Goal: Check status

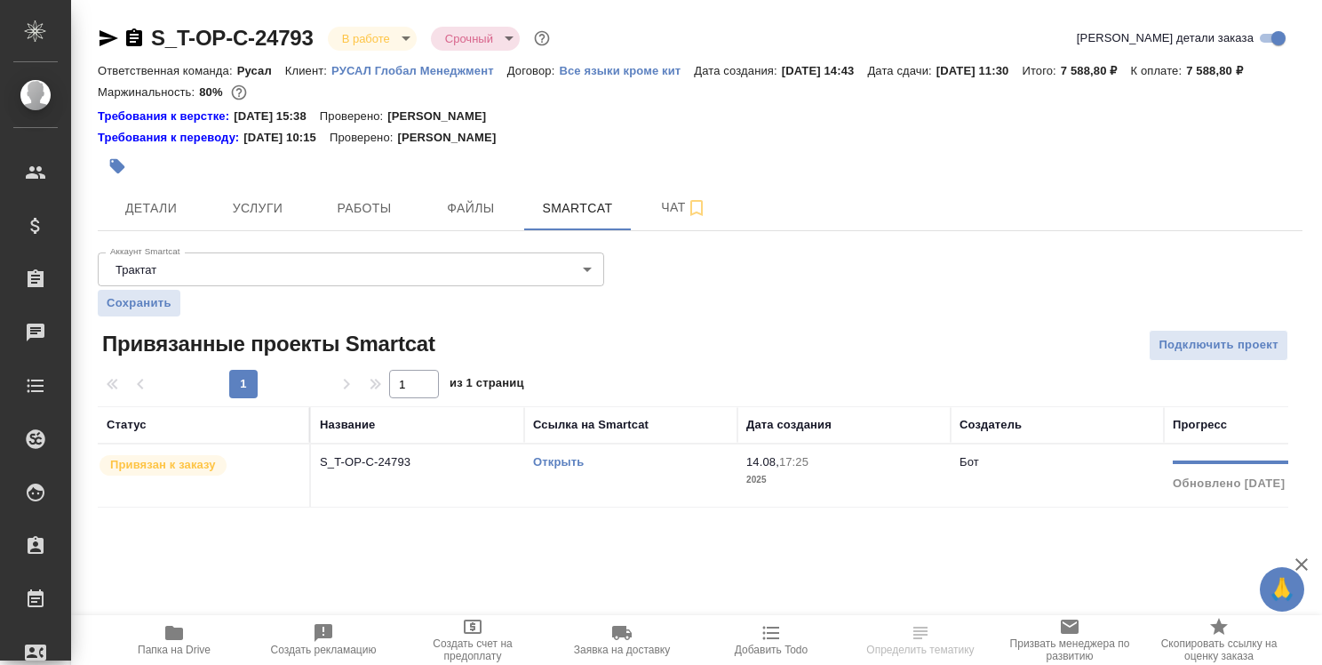
click at [557, 456] on link "Открыть" at bounding box center [558, 461] width 51 height 13
click at [548, 460] on link "Открыть" at bounding box center [558, 461] width 51 height 13
click at [163, 203] on span "Детали" at bounding box center [150, 208] width 85 height 22
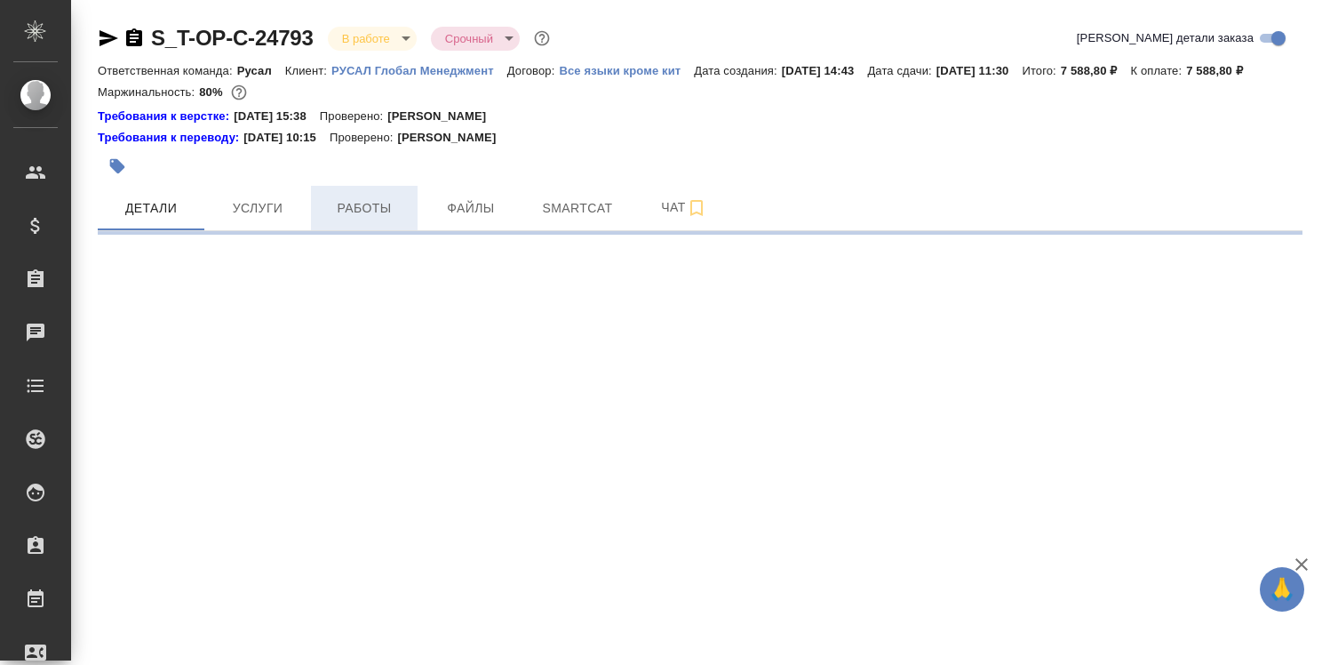
select select "RU"
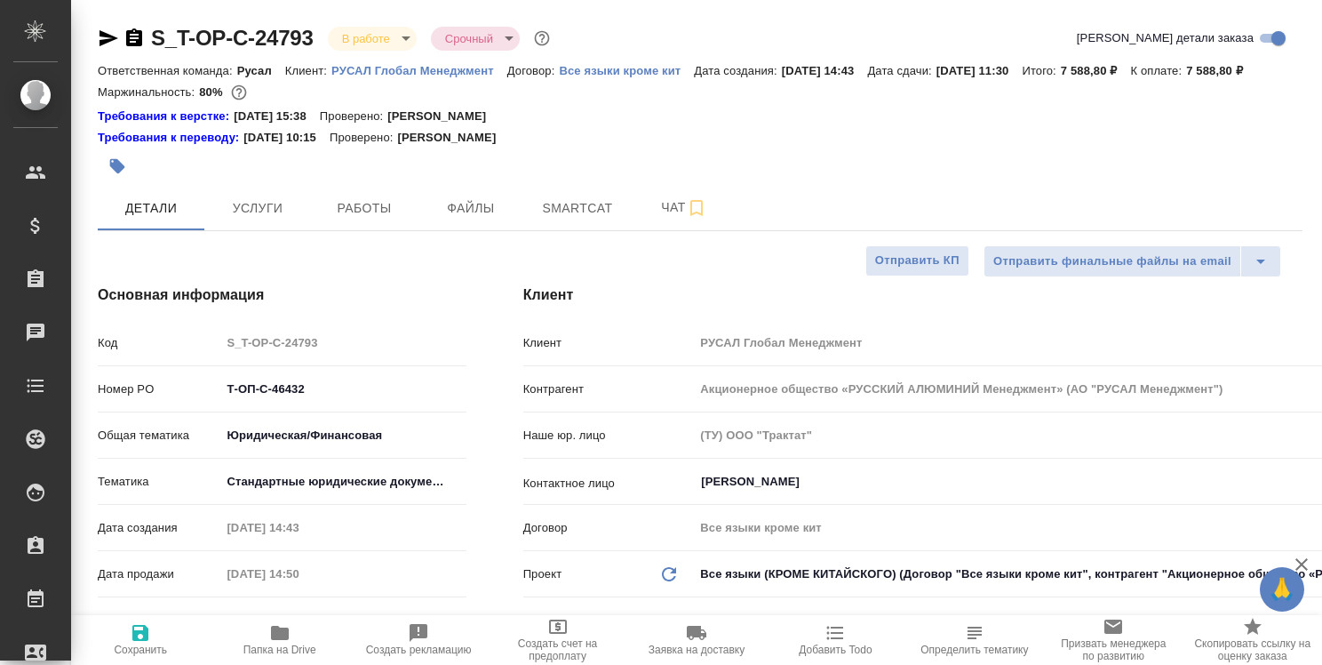
type textarea "x"
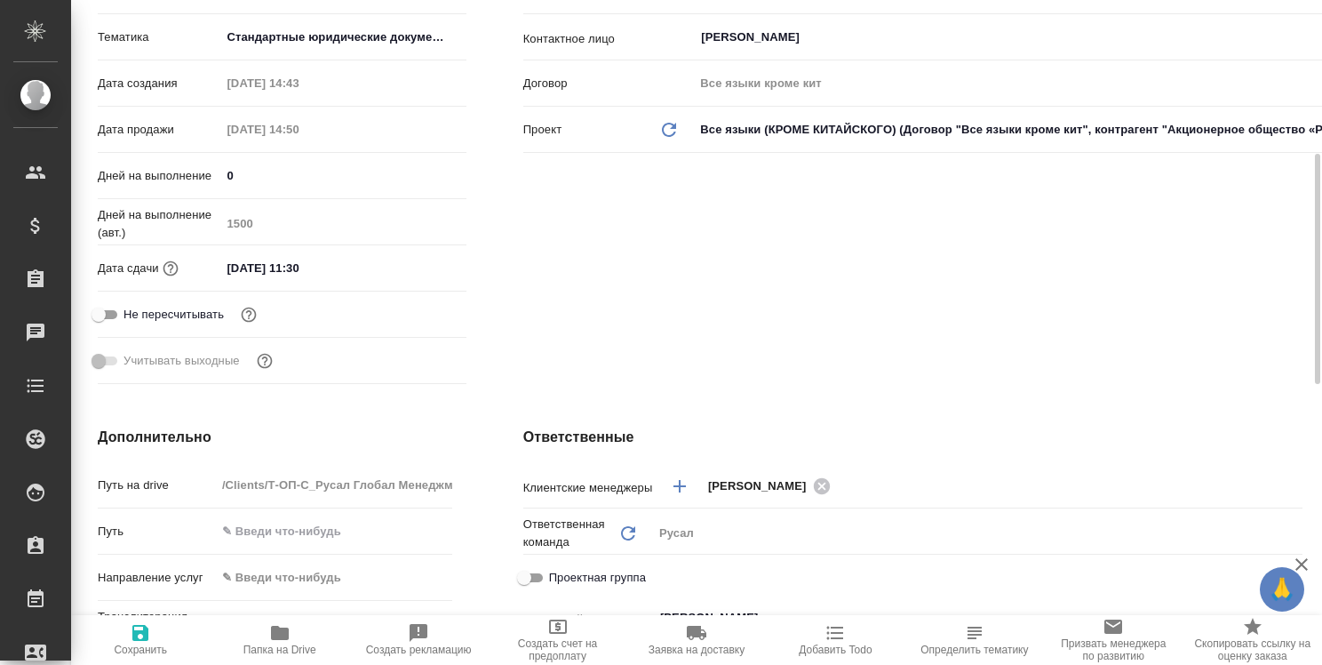
scroll to position [89, 0]
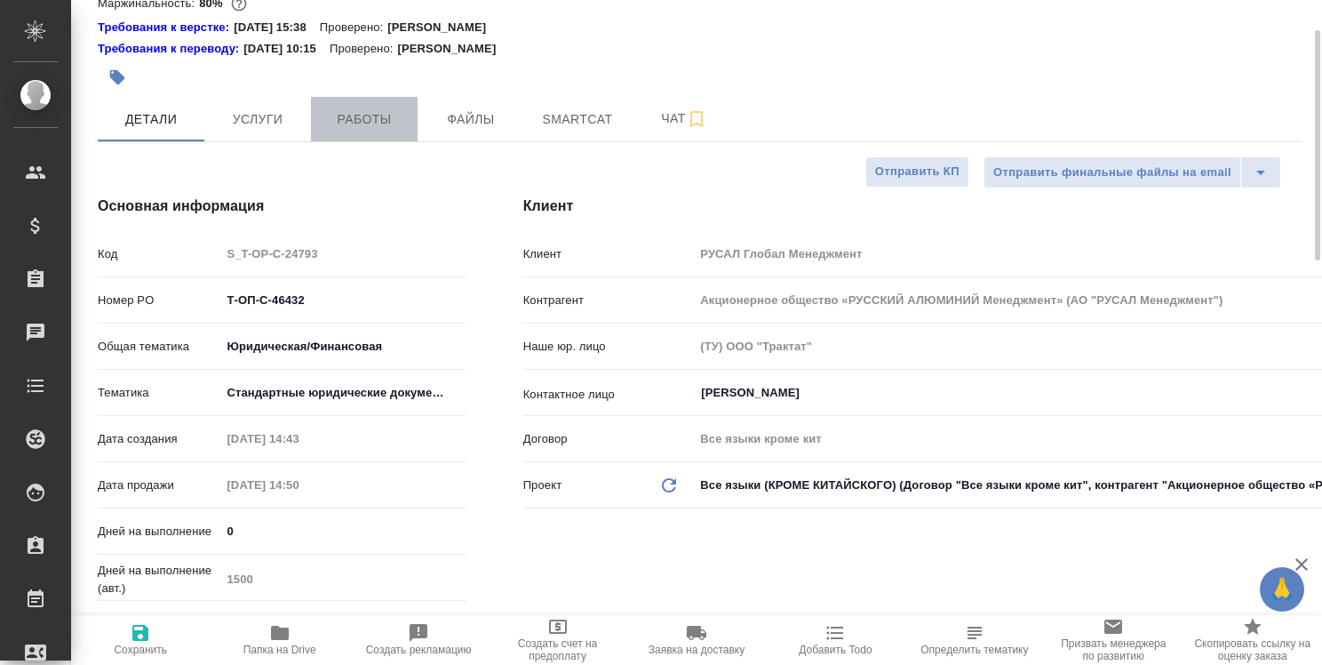
click at [381, 114] on span "Работы" at bounding box center [364, 119] width 85 height 22
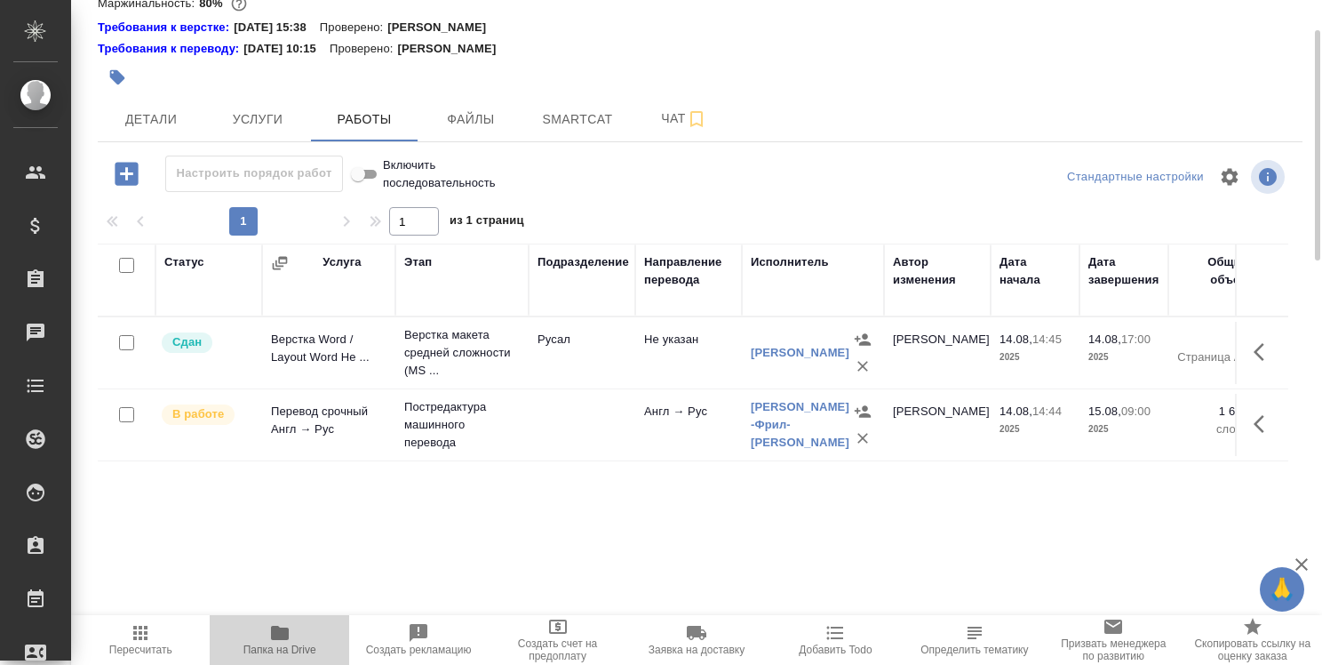
click at [274, 629] on icon "button" at bounding box center [280, 633] width 18 height 14
click at [164, 115] on span "Детали" at bounding box center [150, 119] width 85 height 22
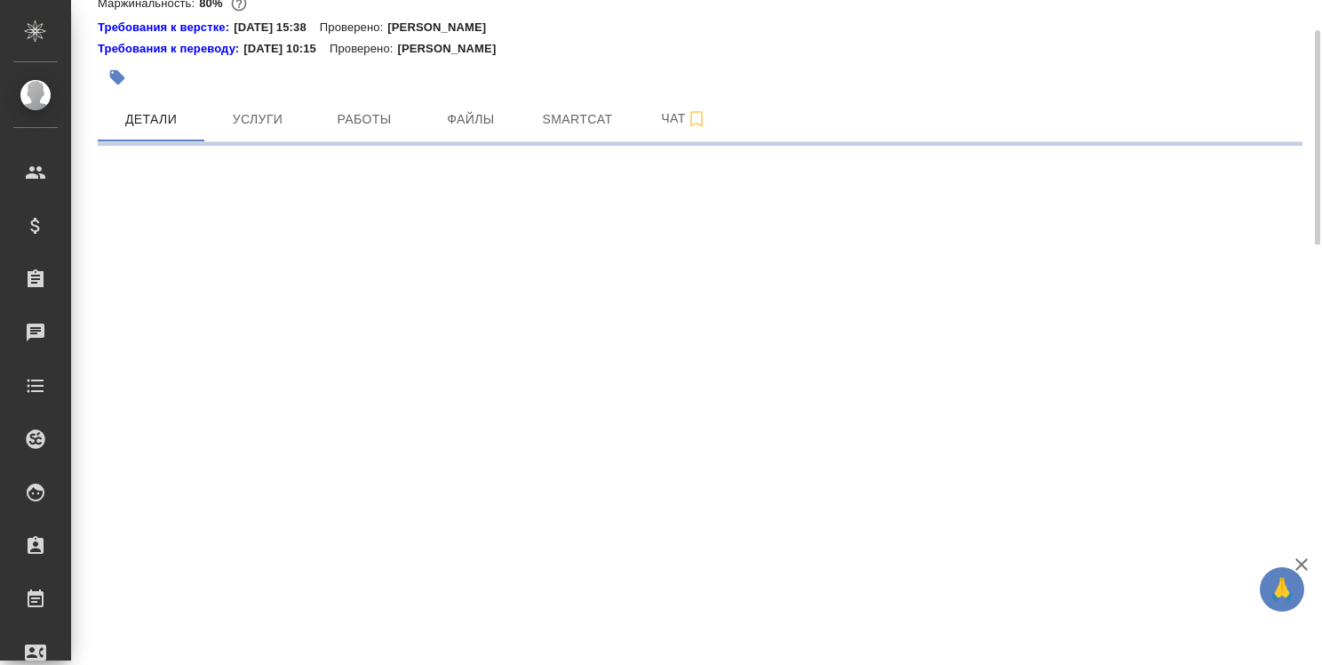
select select "RU"
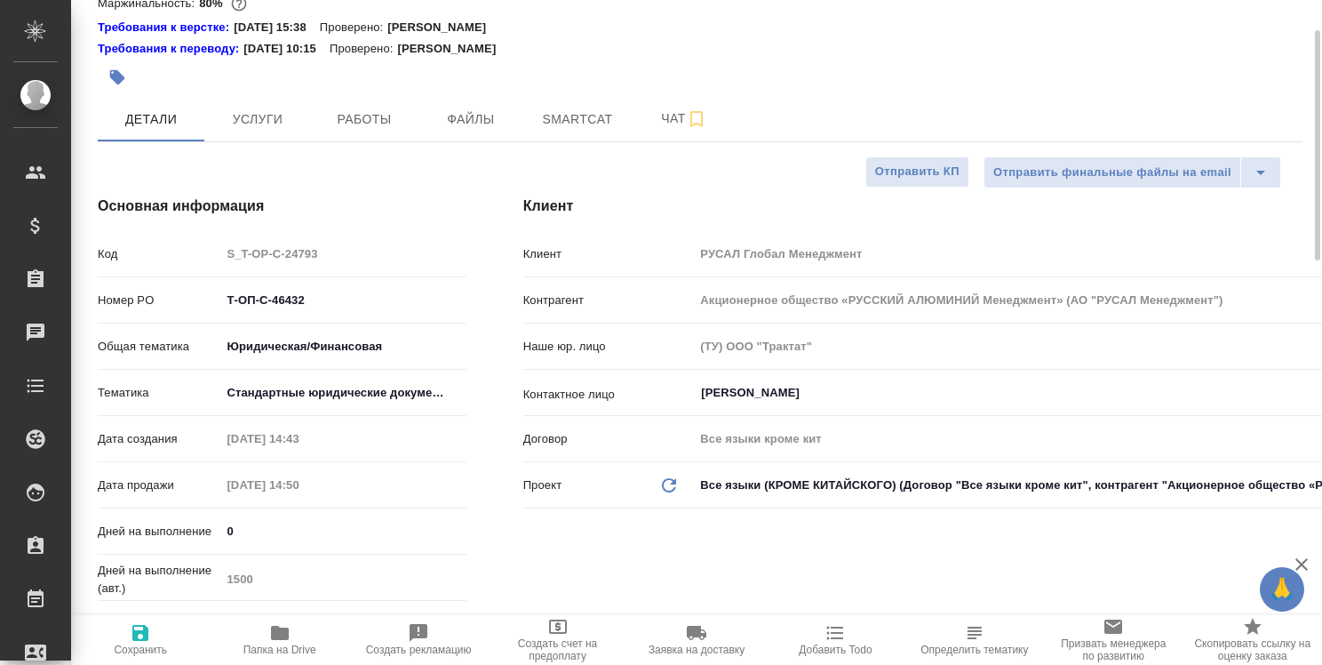
type textarea "x"
click at [365, 123] on span "Работы" at bounding box center [364, 119] width 85 height 22
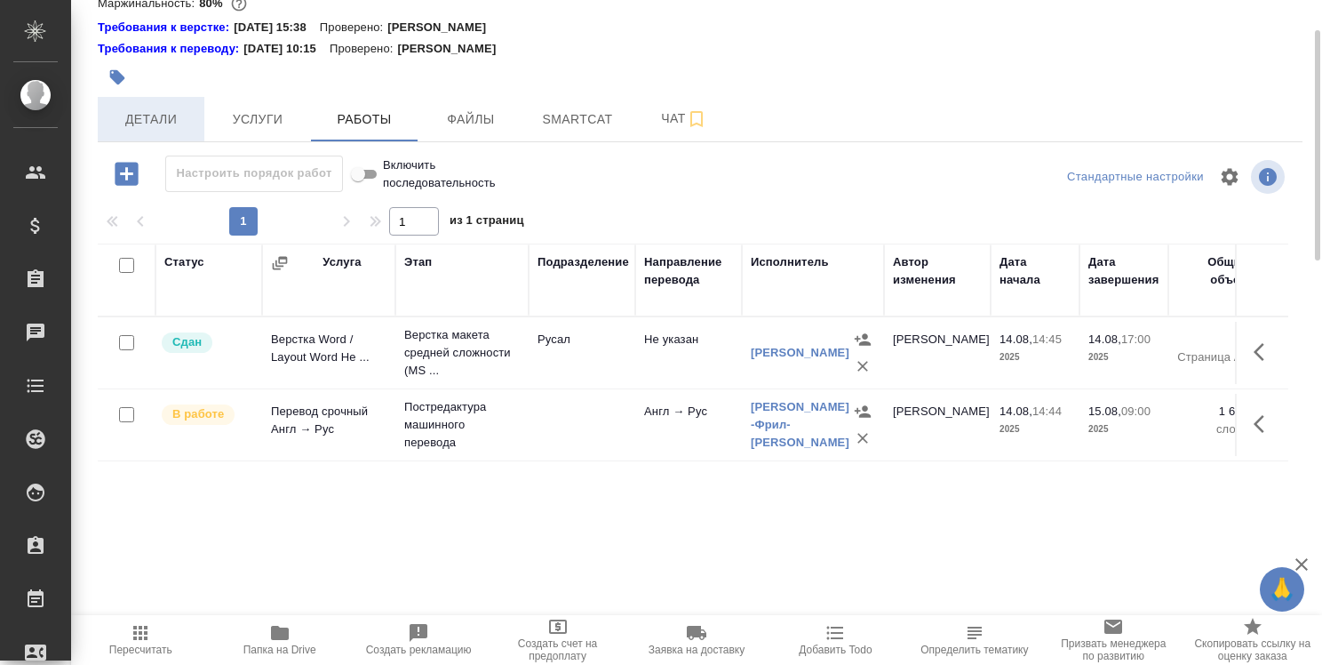
click at [167, 116] on span "Детали" at bounding box center [150, 119] width 85 height 22
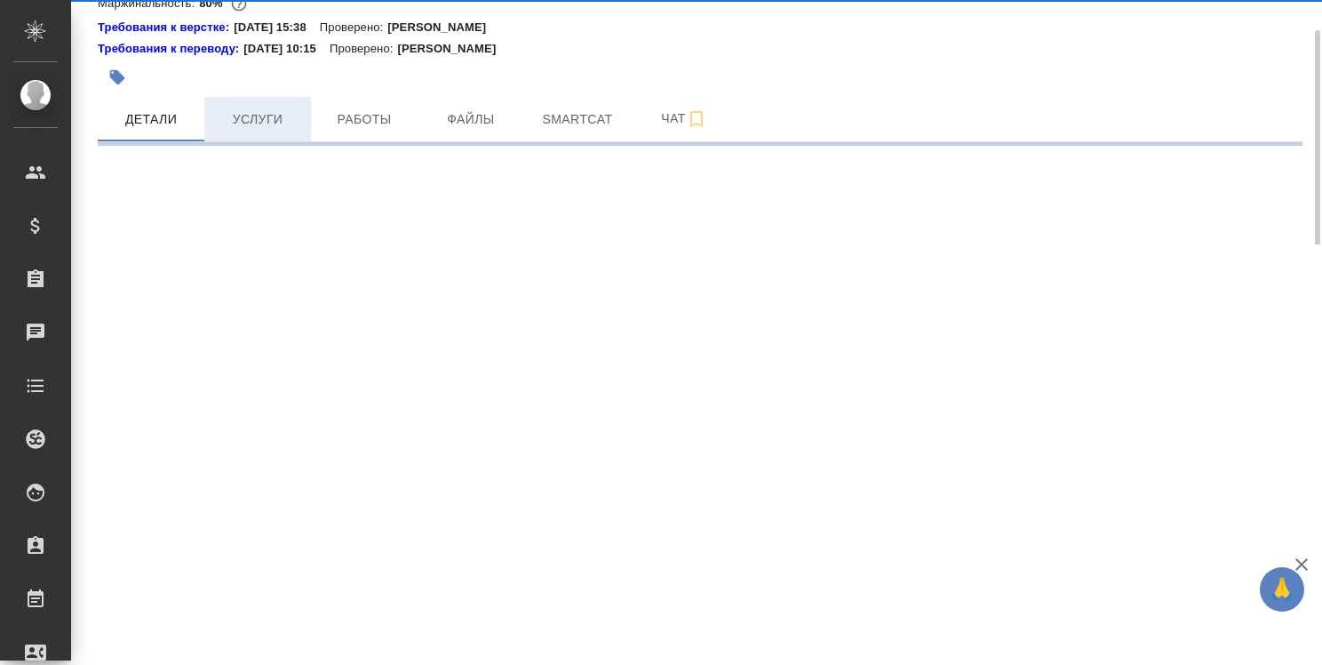
select select "RU"
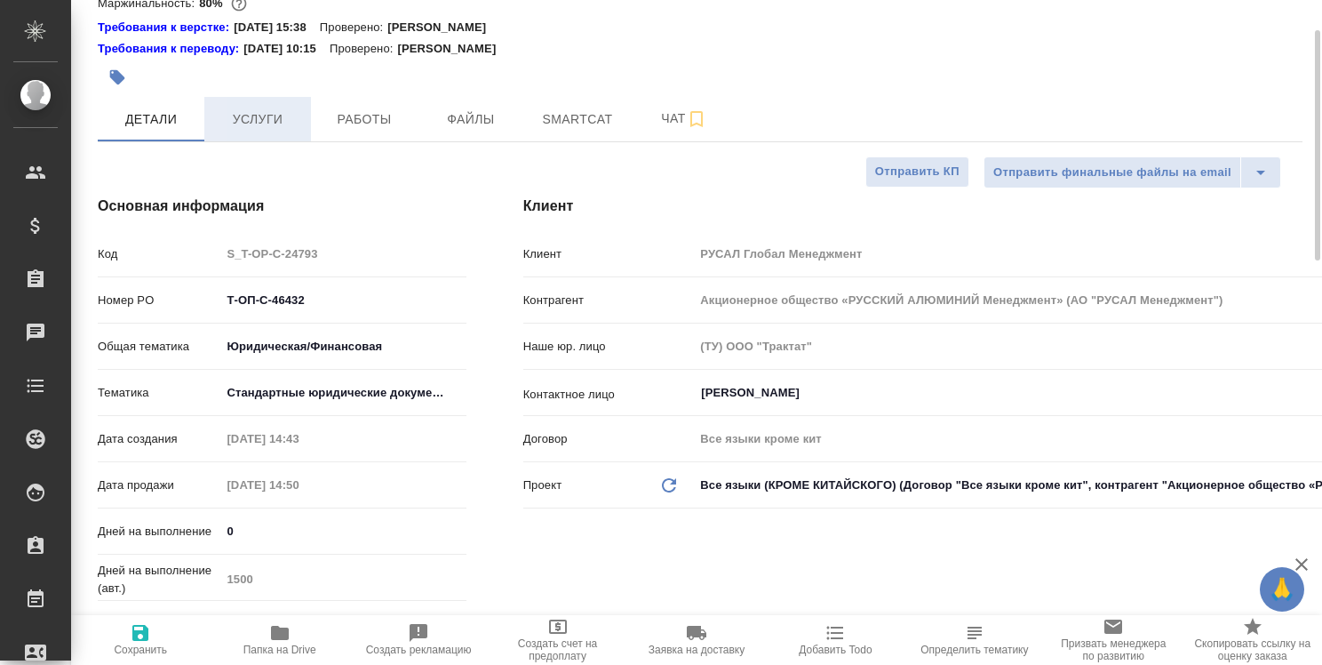
type textarea "x"
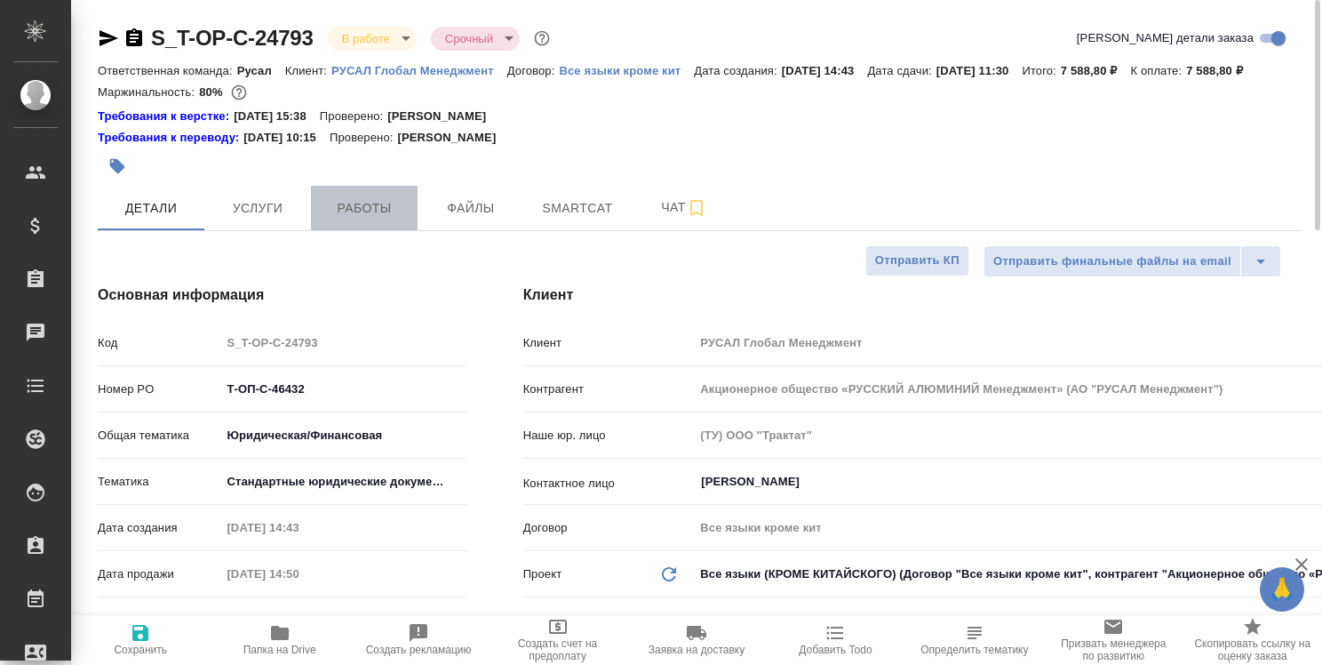
click at [366, 207] on span "Работы" at bounding box center [364, 208] width 85 height 22
